Goal: Navigation & Orientation: Find specific page/section

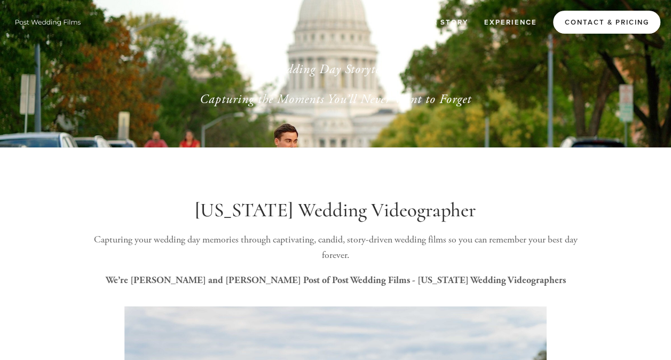
click at [595, 16] on link "Contact & Pricing" at bounding box center [606, 22] width 107 height 23
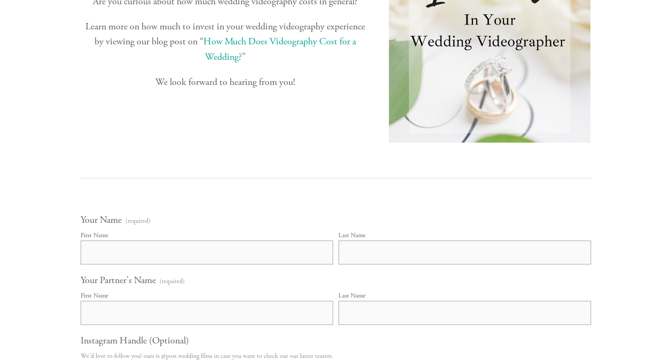
scroll to position [320, 0]
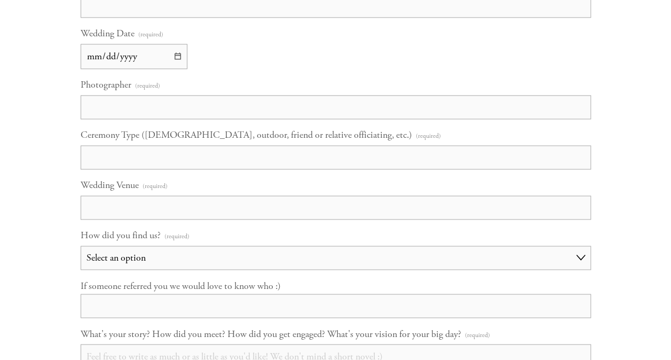
drag, startPoint x: 343, startPoint y: 66, endPoint x: 368, endPoint y: 86, distance: 33.0
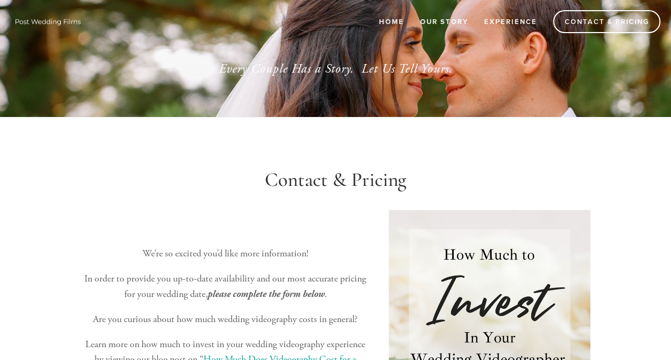
scroll to position [0, 0]
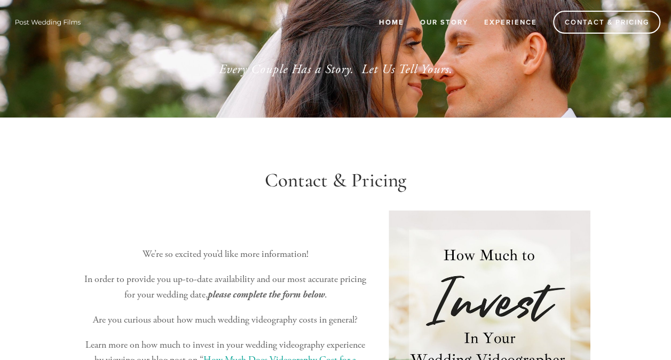
click at [396, 20] on link "Home" at bounding box center [391, 22] width 39 height 18
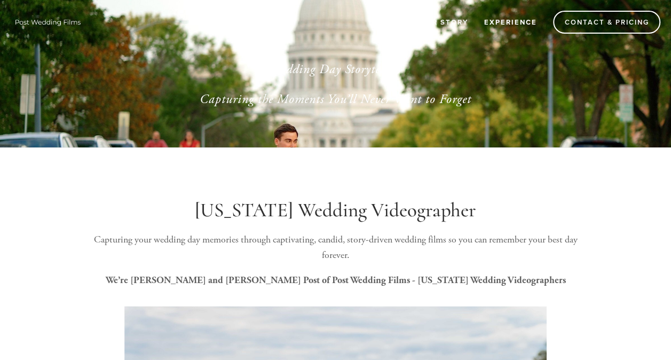
click at [505, 23] on link "Experience" at bounding box center [510, 22] width 67 height 18
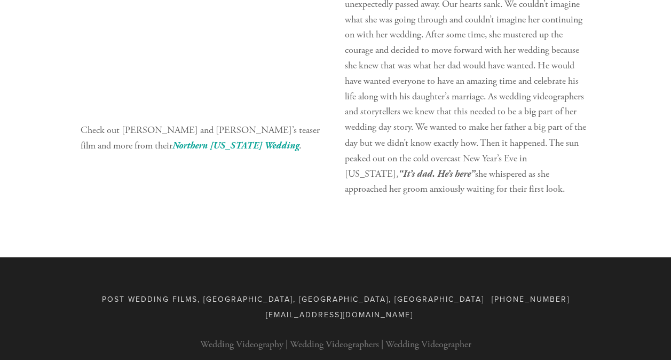
scroll to position [2894, 0]
